Goal: Task Accomplishment & Management: Complete application form

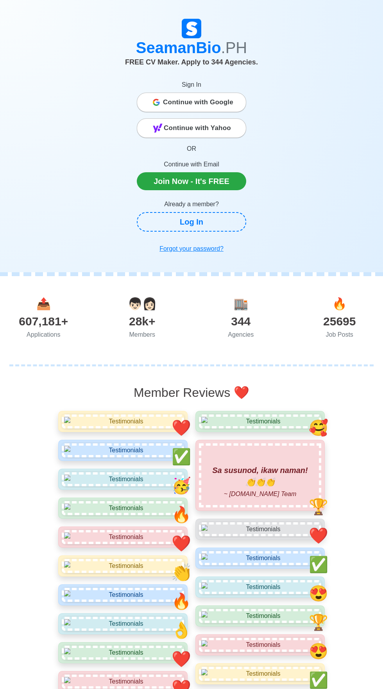
click at [215, 102] on span "Continue with Google" at bounding box center [198, 103] width 70 height 16
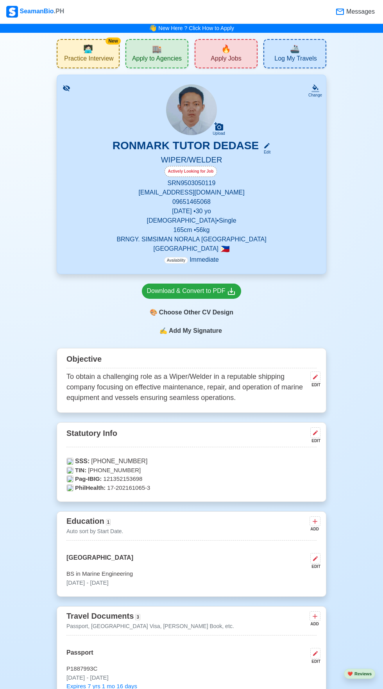
click at [238, 55] on span "Apply Jobs" at bounding box center [226, 60] width 30 height 10
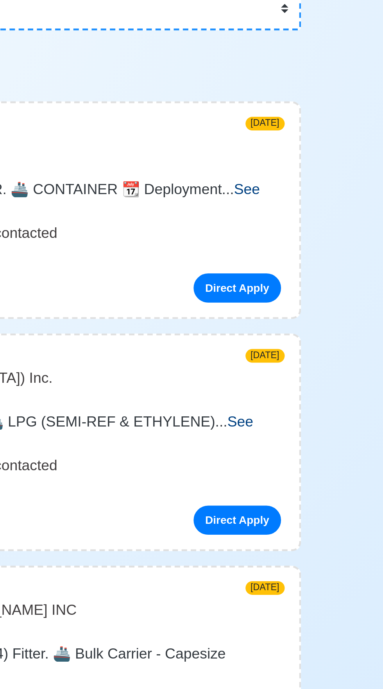
click at [314, 181] on span "See more" at bounding box center [186, 187] width 257 height 16
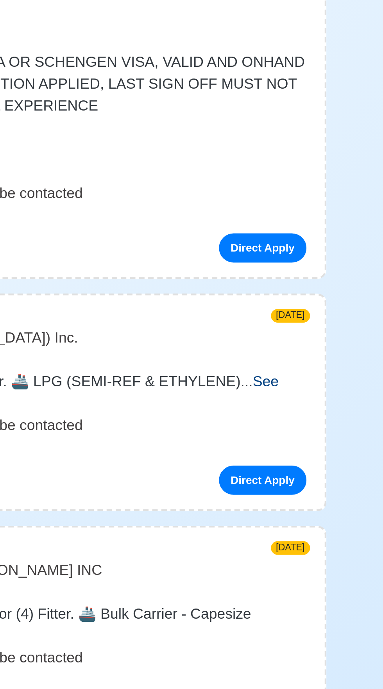
click at [307, 357] on span "See more" at bounding box center [185, 361] width 254 height 16
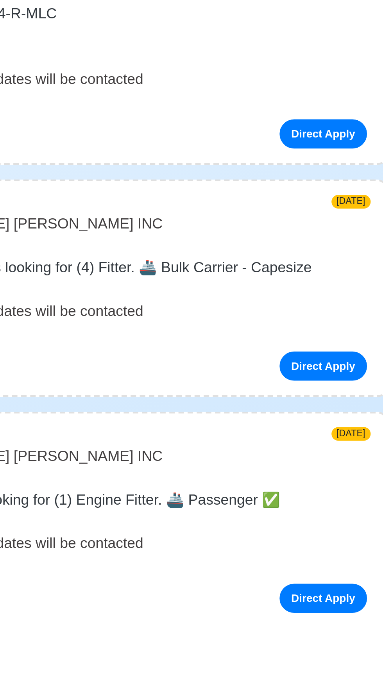
click at [98, 547] on span "See more" at bounding box center [84, 550] width 27 height 7
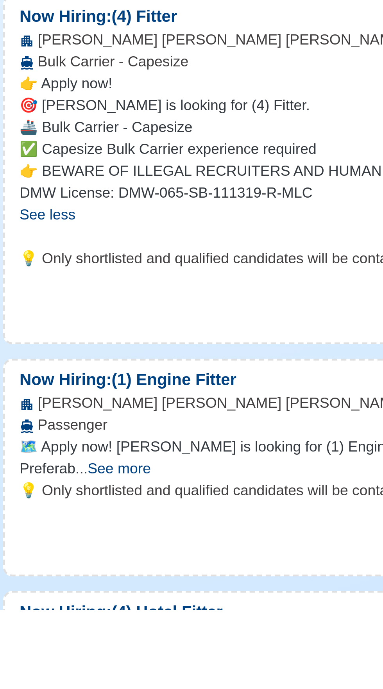
scroll to position [79, 0]
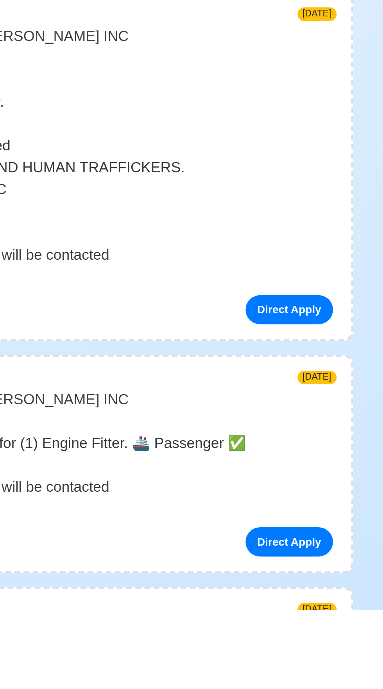
click at [114, 623] on span "See more" at bounding box center [100, 626] width 27 height 7
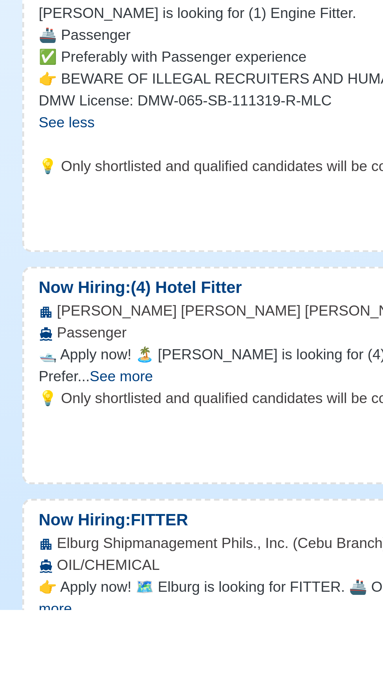
scroll to position [273, 0]
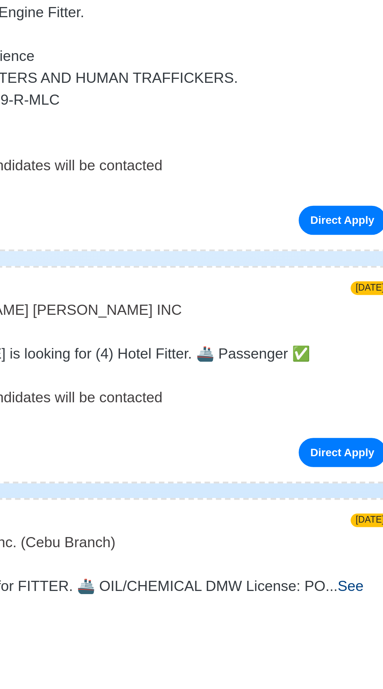
click at [107, 585] on span "See more" at bounding box center [93, 588] width 27 height 7
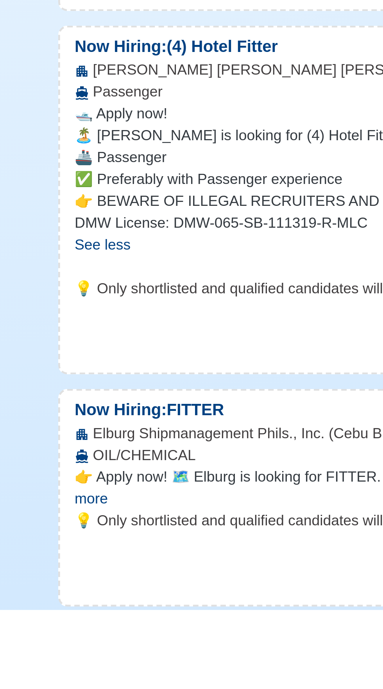
scroll to position [377, 0]
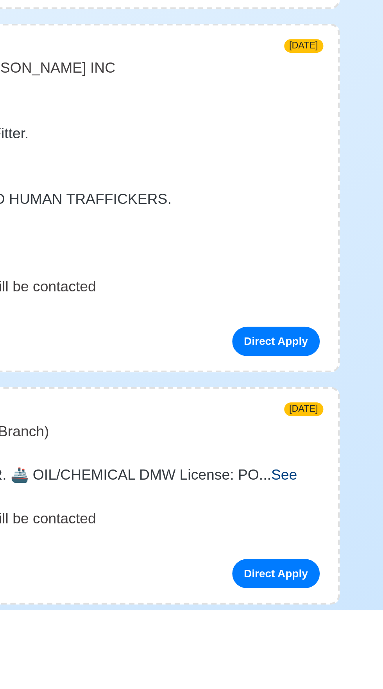
click at [312, 632] on span "See more" at bounding box center [186, 636] width 256 height 16
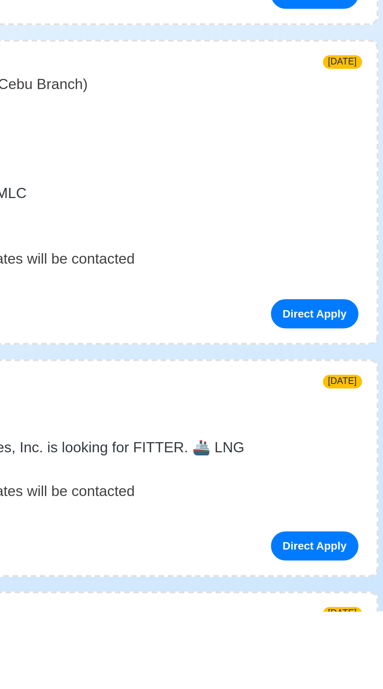
scroll to position [526, 0]
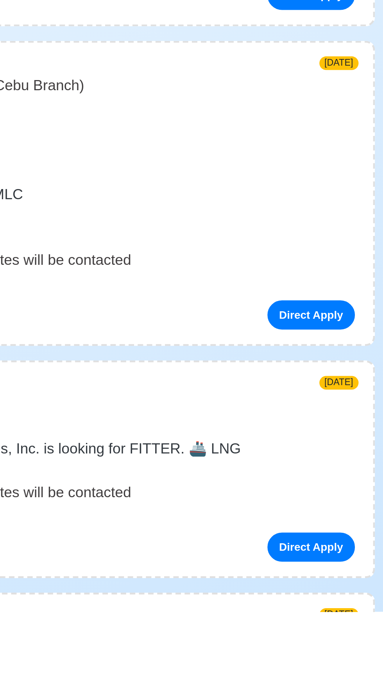
click at [141, 625] on span "See more" at bounding box center [127, 628] width 27 height 7
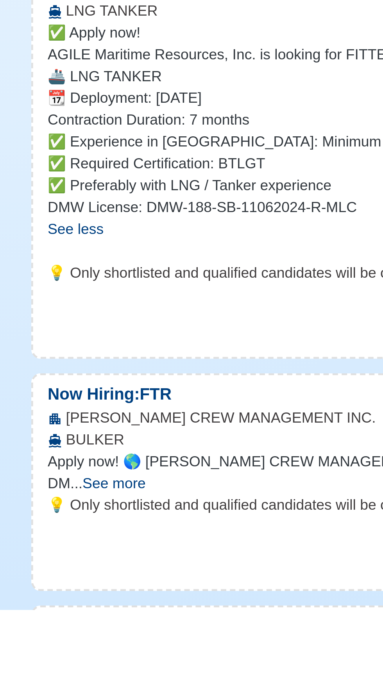
scroll to position [705, 0]
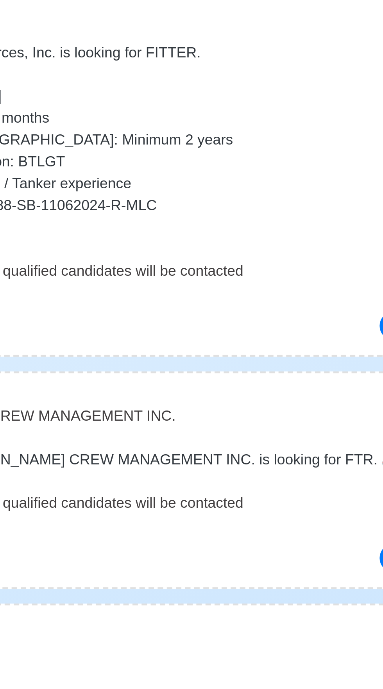
click at [273, 627] on span "Apply now! 🌎 [PERSON_NAME] CREW MANAGEMENT INC. is looking for FTR. 🚢 BULKER DM" at bounding box center [190, 629] width 264 height 16
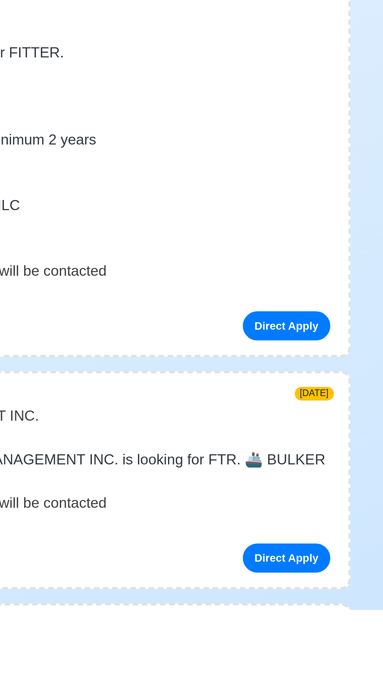
click at [100, 630] on span "See more" at bounding box center [86, 633] width 27 height 7
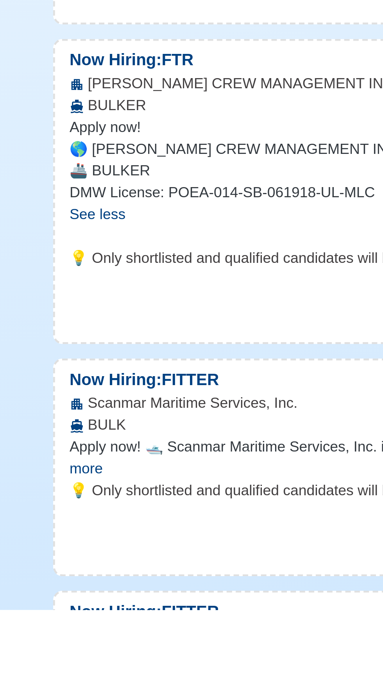
scroll to position [850, 0]
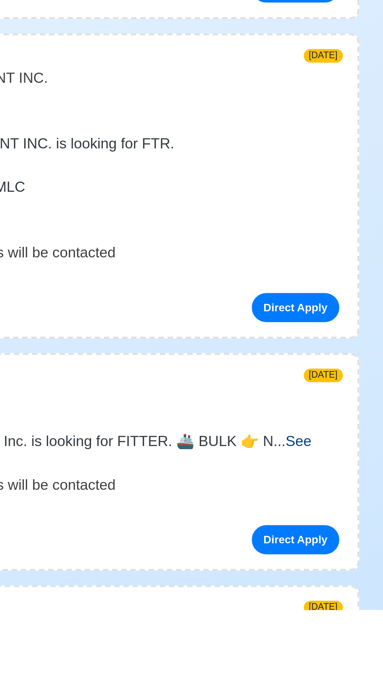
click at [312, 617] on span "See more" at bounding box center [185, 621] width 254 height 16
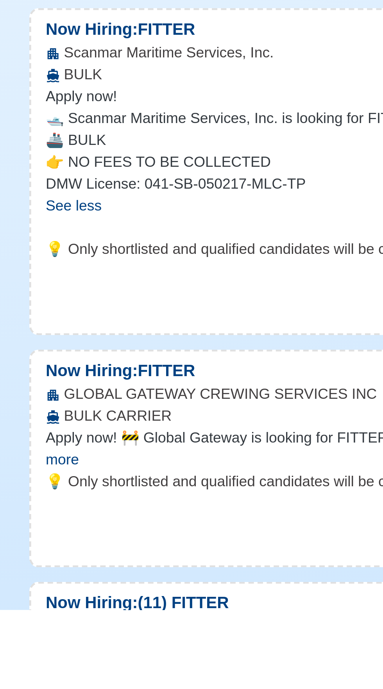
scroll to position [1003, 0]
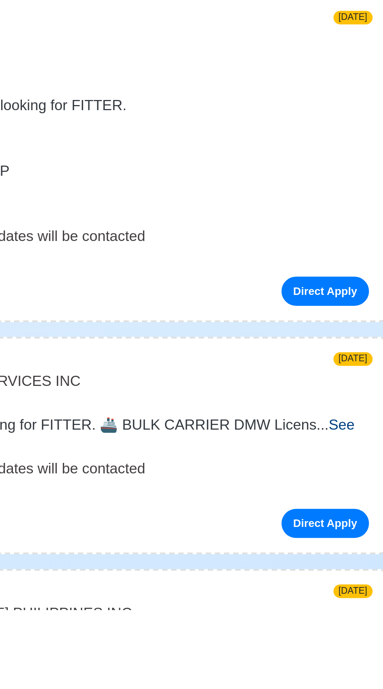
click at [312, 610] on span "See more" at bounding box center [187, 614] width 259 height 16
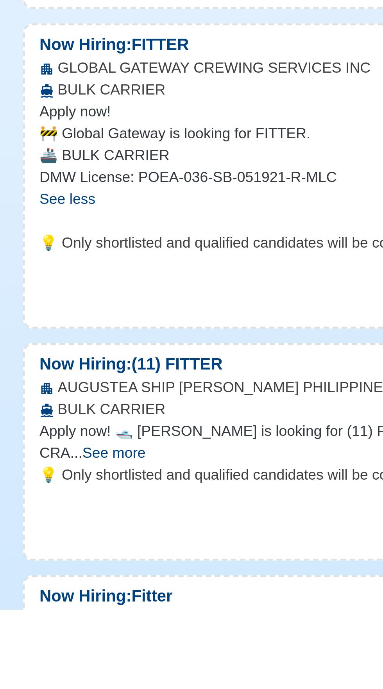
scroll to position [1148, 0]
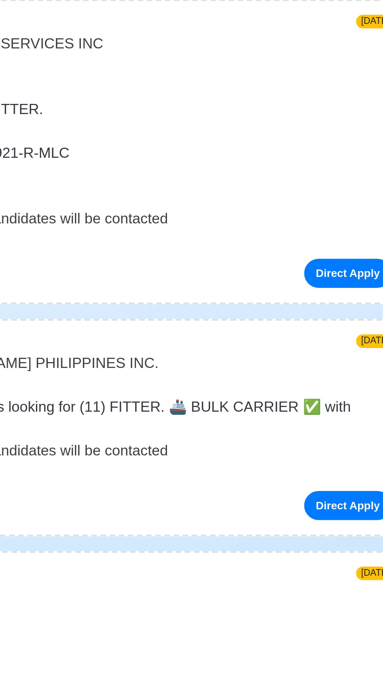
click at [103, 608] on span "See more" at bounding box center [89, 611] width 27 height 7
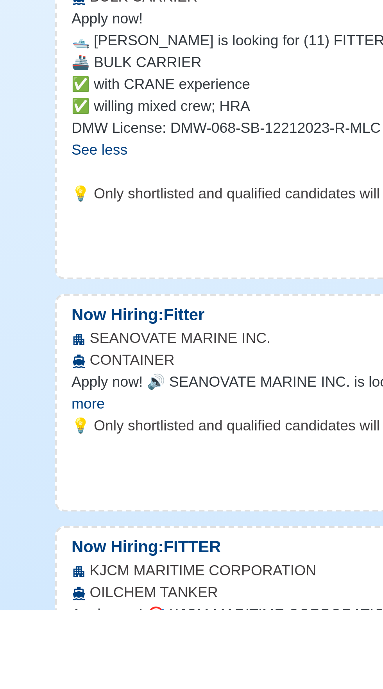
scroll to position [1316, 0]
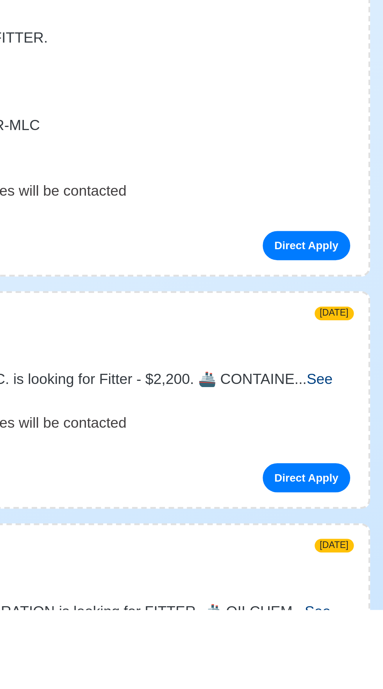
click at [316, 592] on span "See more" at bounding box center [187, 595] width 258 height 16
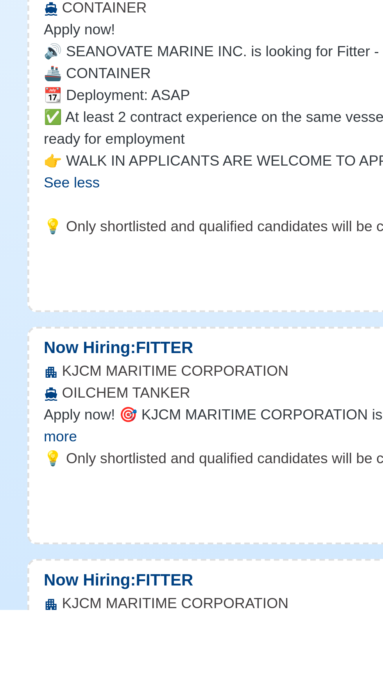
scroll to position [1477, 0]
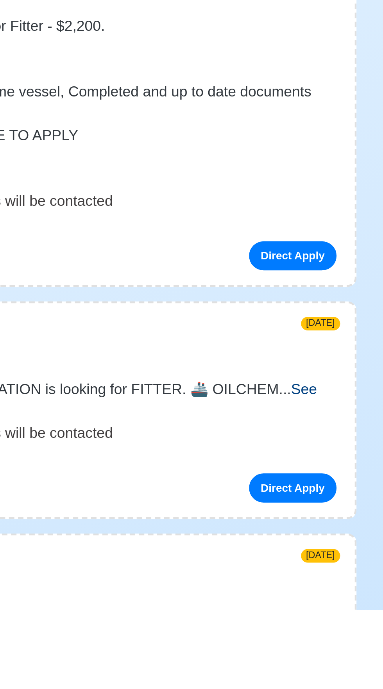
click at [315, 597] on span "See more" at bounding box center [186, 599] width 257 height 16
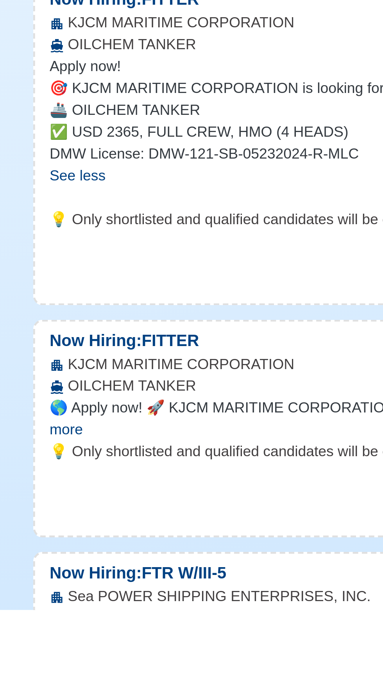
scroll to position [1616, 0]
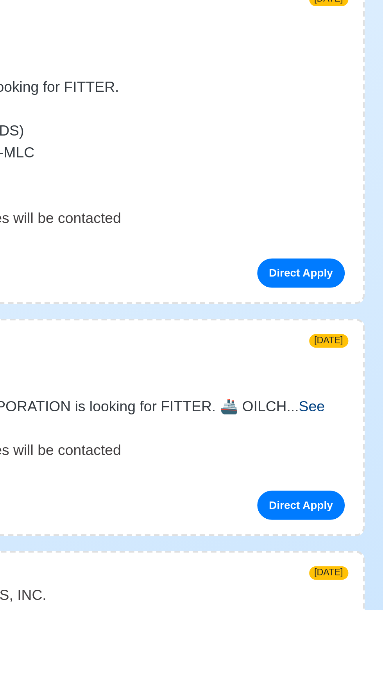
click at [313, 601] on span "See more" at bounding box center [186, 606] width 257 height 16
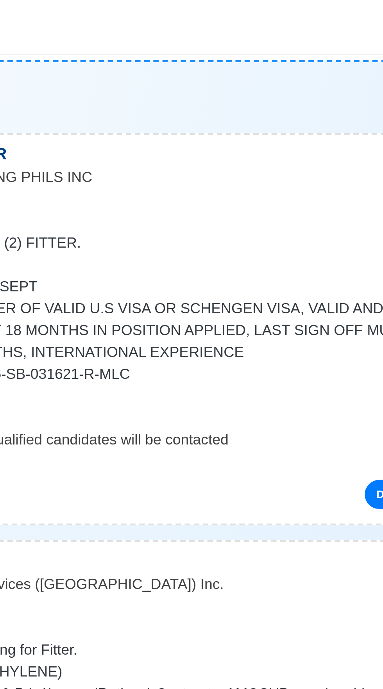
scroll to position [0, 0]
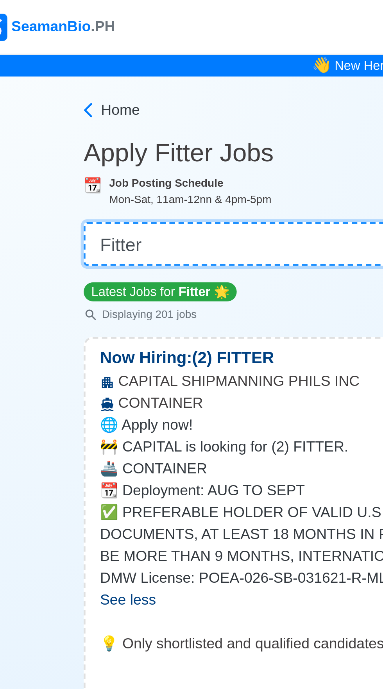
click at [116, 102] on select "👉 Select Rank or Position Master Chief Officer 2nd Officer 3rd Officer Junior O…" at bounding box center [191, 104] width 281 height 19
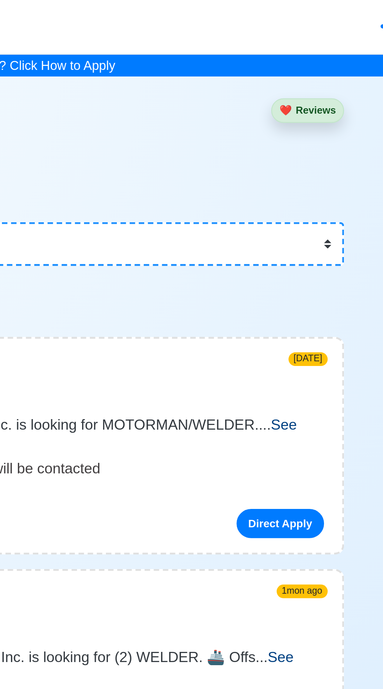
click at [311, 183] on span "See more" at bounding box center [185, 187] width 254 height 16
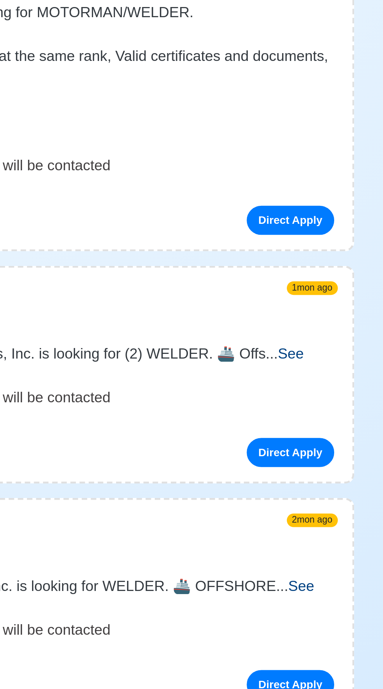
click at [311, 341] on span "See more" at bounding box center [184, 343] width 253 height 16
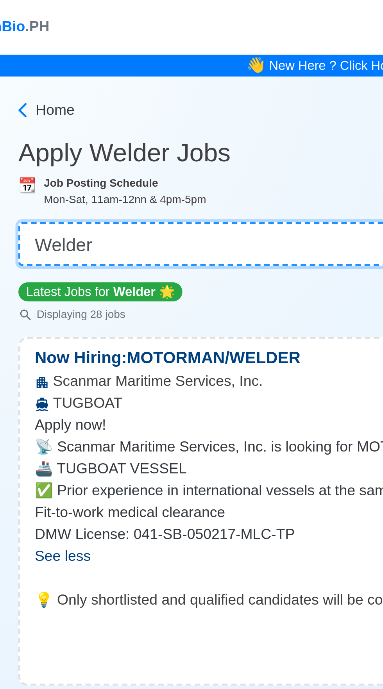
click at [126, 108] on select "👉 Select Rank or Position Master Chief Officer 2nd Officer 3rd Officer Junior O…" at bounding box center [191, 104] width 281 height 19
select select "Wiper"
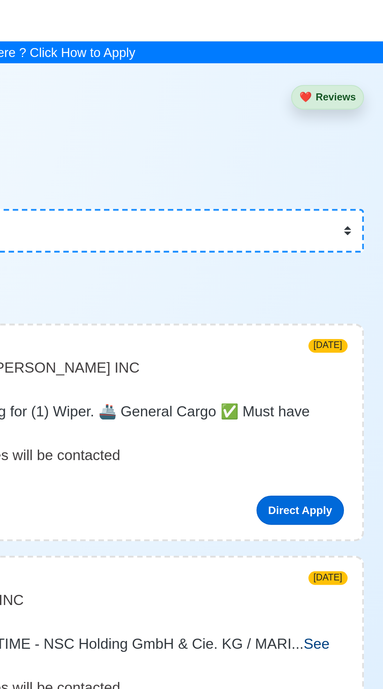
click at [312, 218] on link "Direct Apply" at bounding box center [304, 224] width 37 height 12
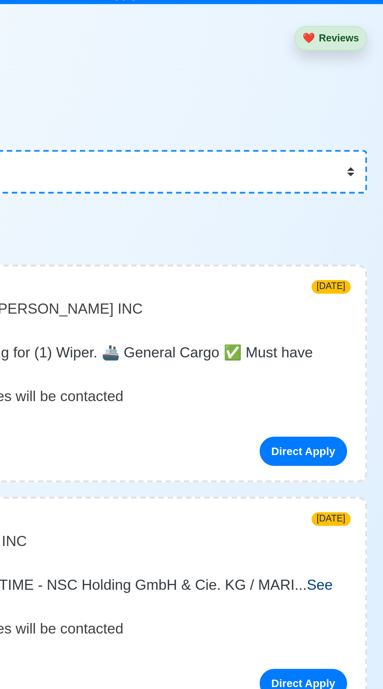
click at [93, 188] on span "See more" at bounding box center [79, 191] width 27 height 7
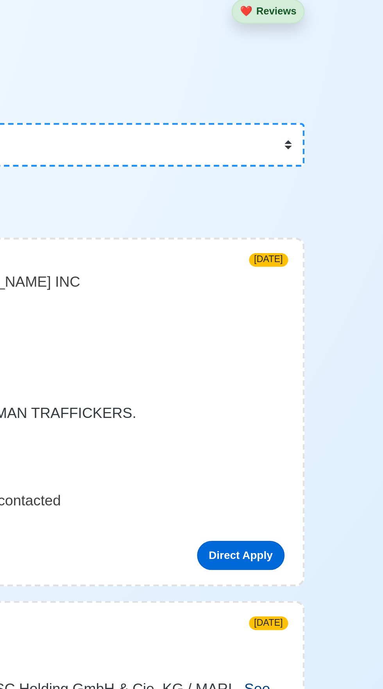
click at [306, 280] on link "Direct Apply" at bounding box center [304, 281] width 37 height 12
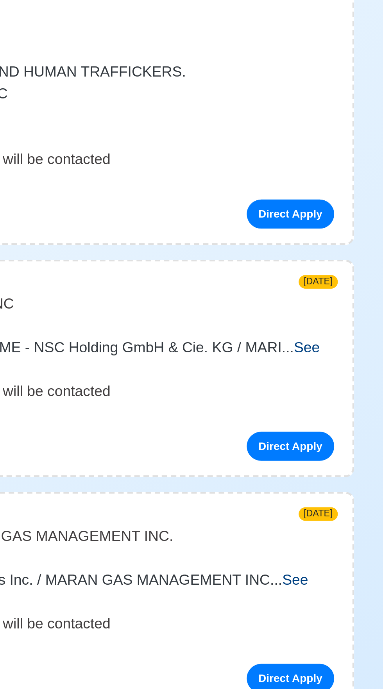
click at [313, 339] on span "See more" at bounding box center [187, 343] width 259 height 16
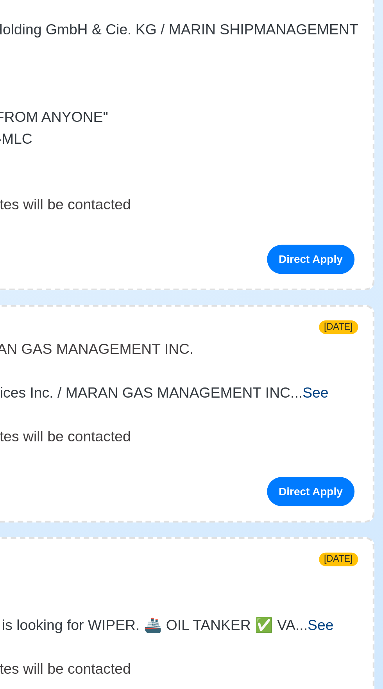
click at [312, 502] on span "See more" at bounding box center [185, 508] width 254 height 16
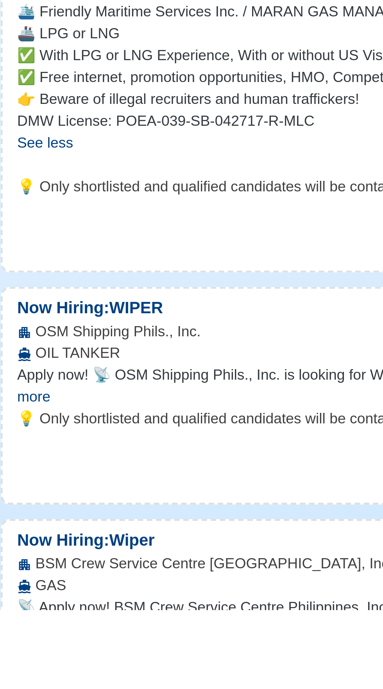
scroll to position [80, 0]
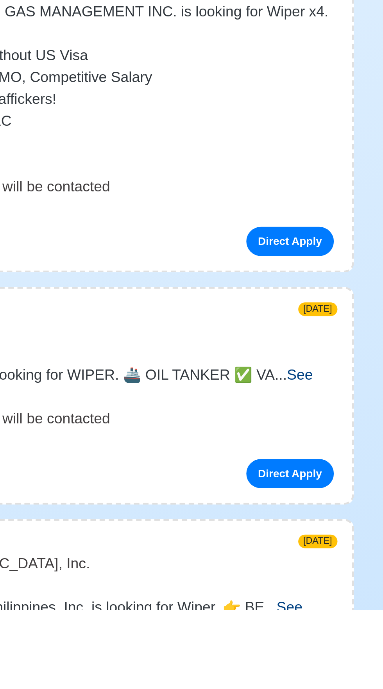
click at [314, 587] on span "See more" at bounding box center [186, 593] width 257 height 16
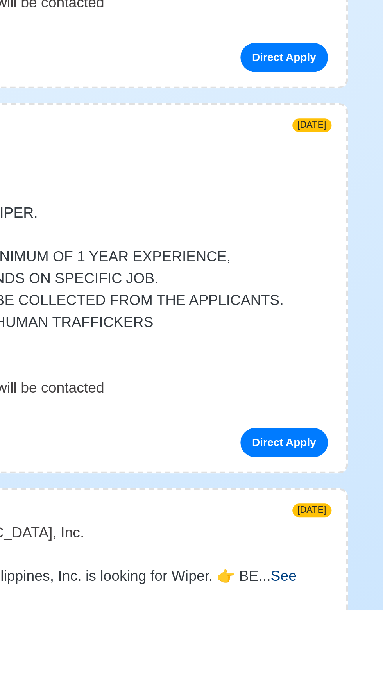
scroll to position [160, 0]
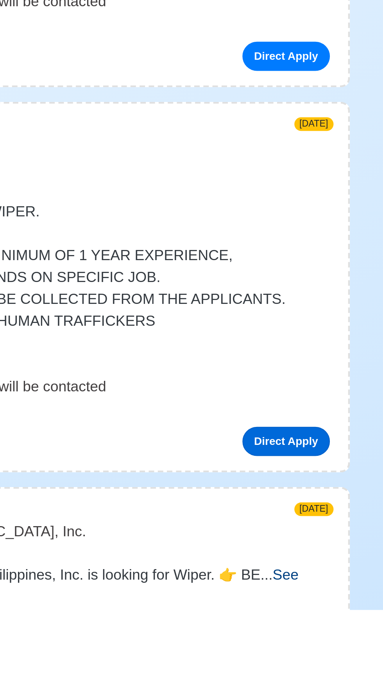
click at [305, 615] on link "Direct Apply" at bounding box center [304, 616] width 37 height 12
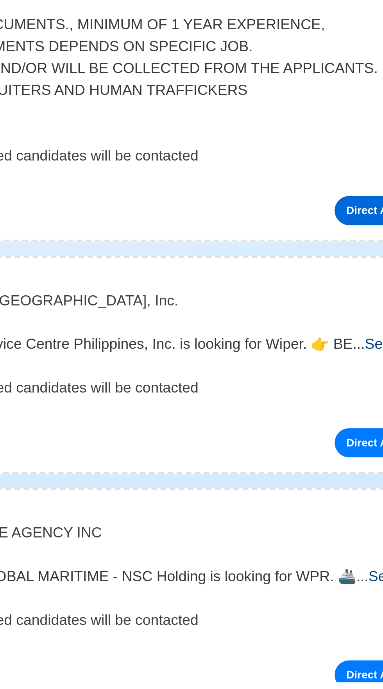
scroll to position [298, 0]
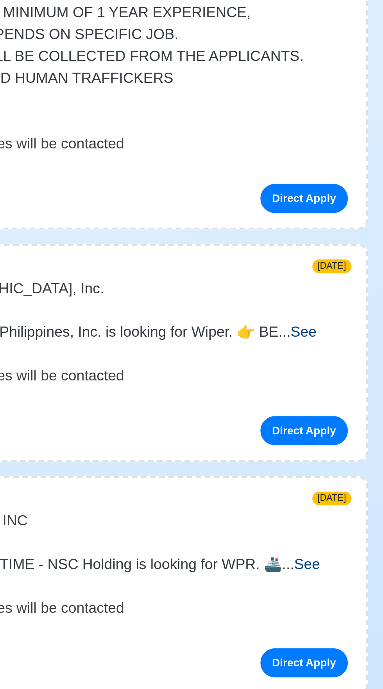
click at [310, 537] on span "See more" at bounding box center [184, 540] width 252 height 16
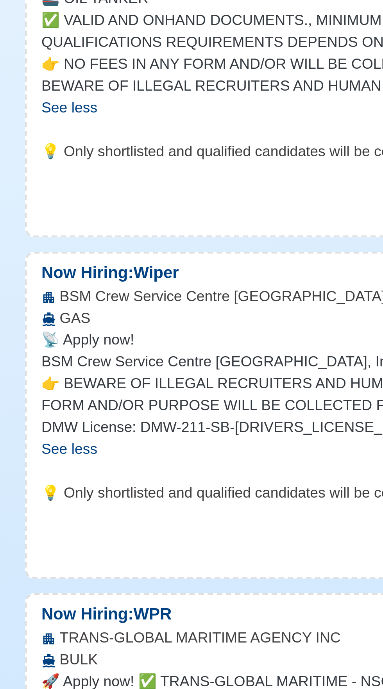
scroll to position [327, 0]
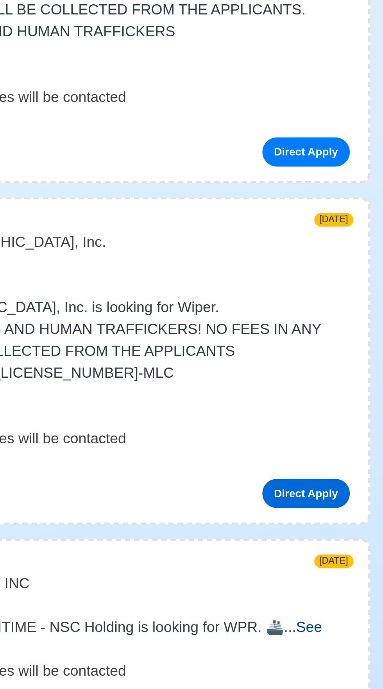
click at [308, 598] on link "Direct Apply" at bounding box center [304, 596] width 37 height 12
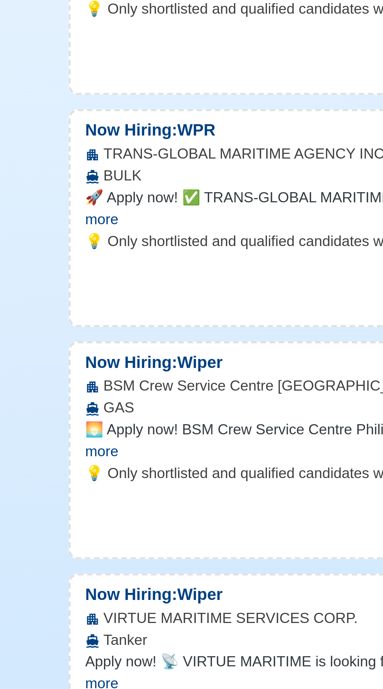
scroll to position [505, 0]
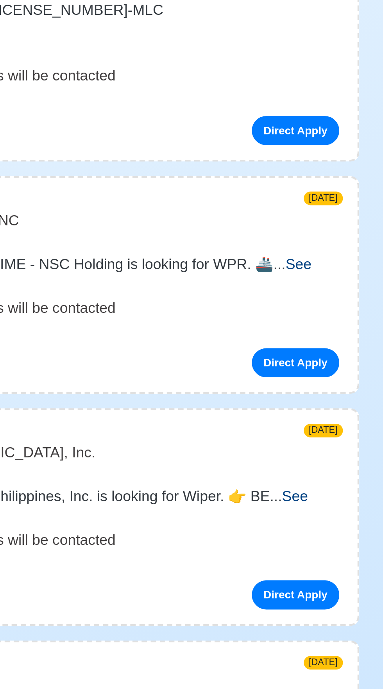
click at [312, 477] on span "See more" at bounding box center [185, 480] width 254 height 16
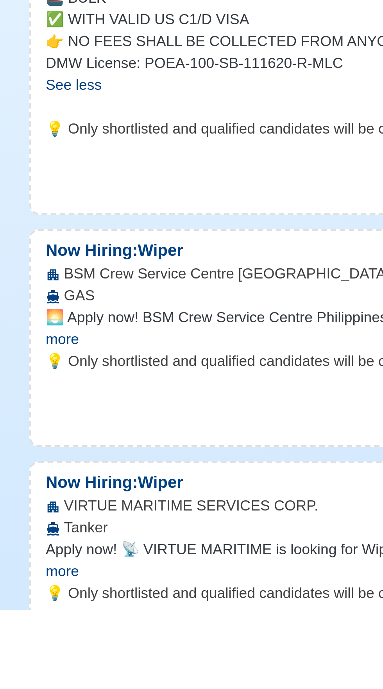
scroll to position [575, 0]
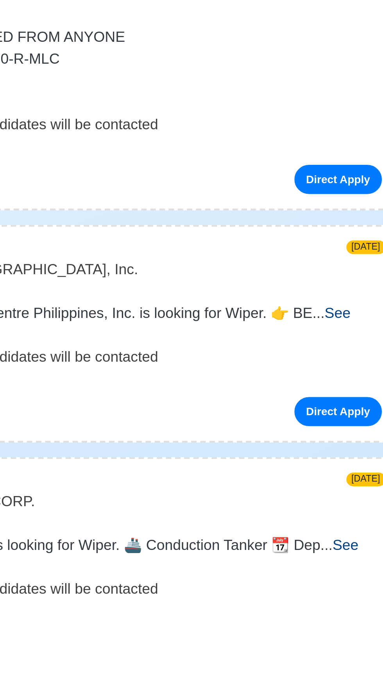
click at [309, 561] on span "See more" at bounding box center [184, 566] width 252 height 16
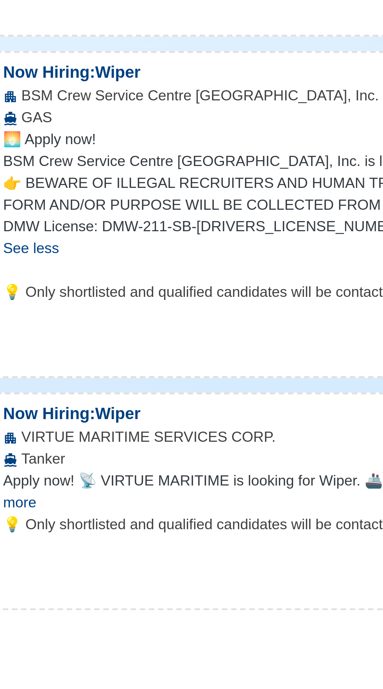
scroll to position [650, 0]
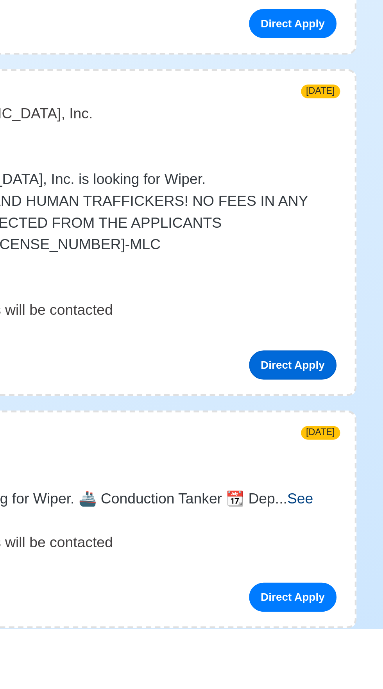
click at [314, 577] on link "Direct Apply" at bounding box center [304, 575] width 37 height 12
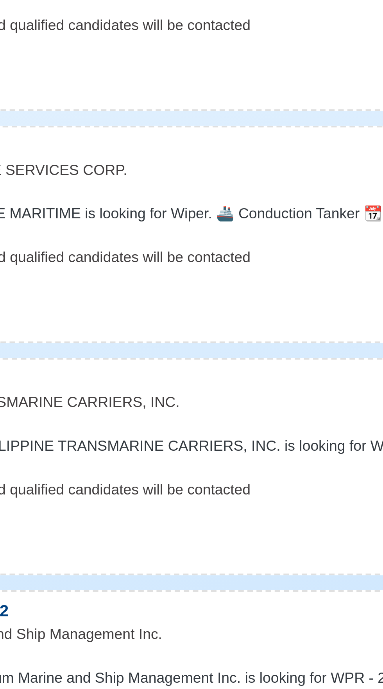
scroll to position [804, 0]
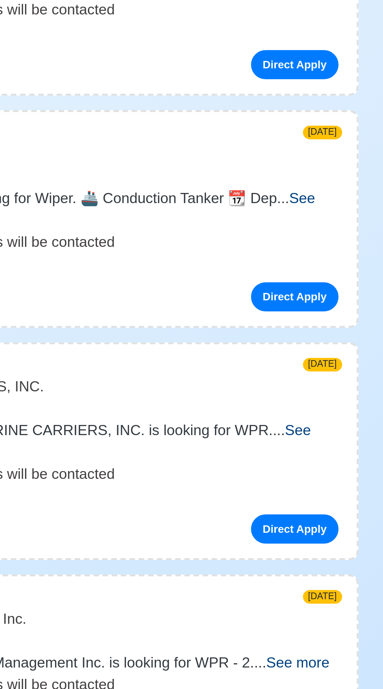
click at [313, 480] on span "See more" at bounding box center [185, 483] width 255 height 16
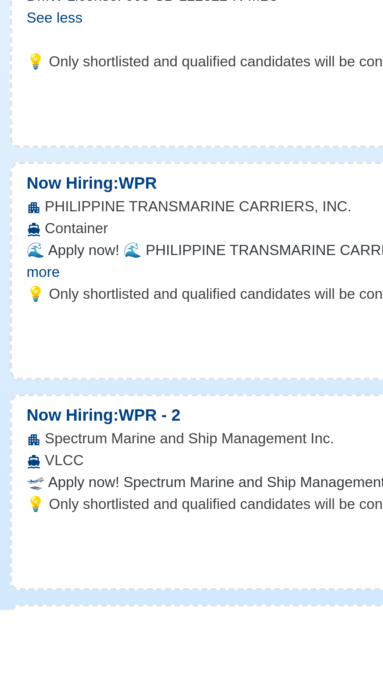
scroll to position [923, 0]
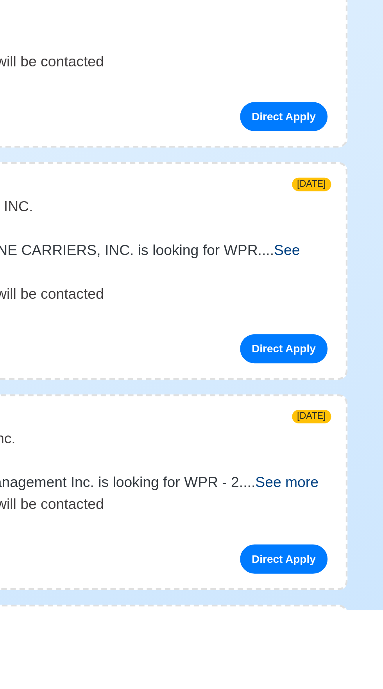
click at [312, 537] on span "See more" at bounding box center [185, 539] width 254 height 16
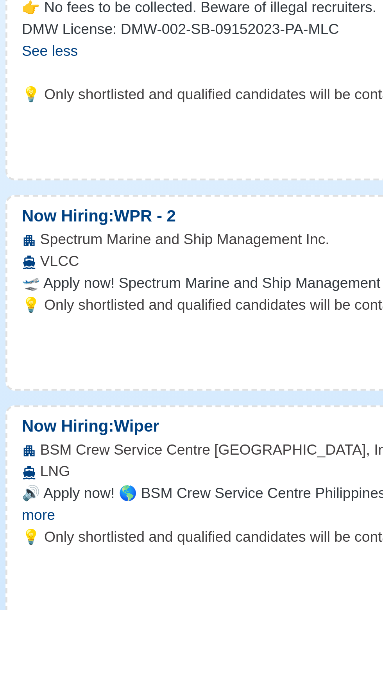
scroll to position [1065, 0]
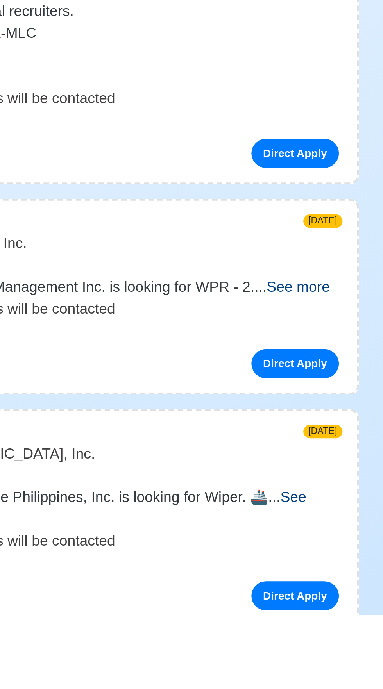
click at [313, 549] on span "See more" at bounding box center [306, 548] width 27 height 7
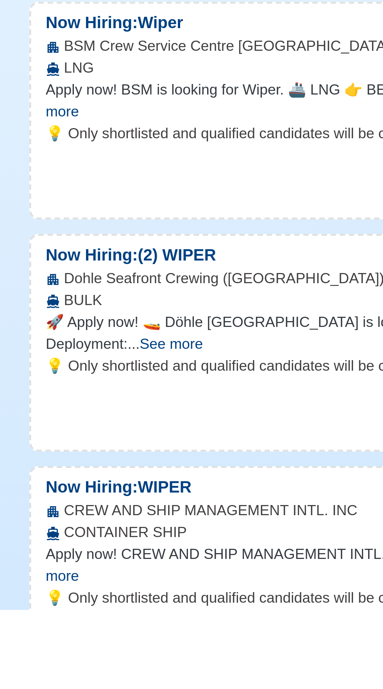
scroll to position [1421, 0]
